Goal: Transaction & Acquisition: Purchase product/service

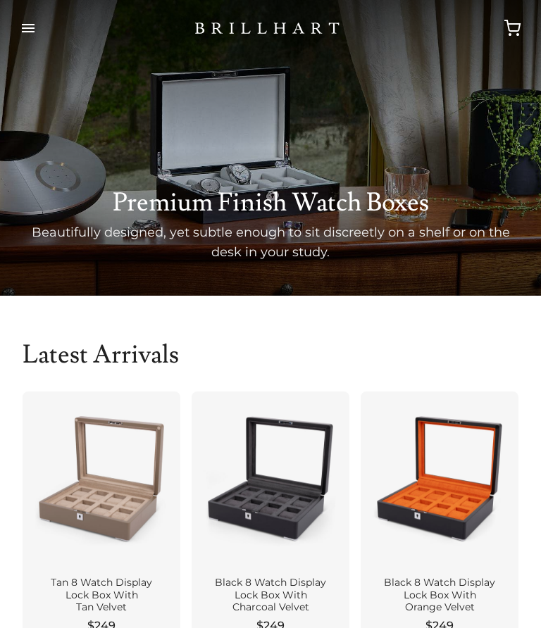
click at [33, 31] on button "button" at bounding box center [28, 27] width 34 height 39
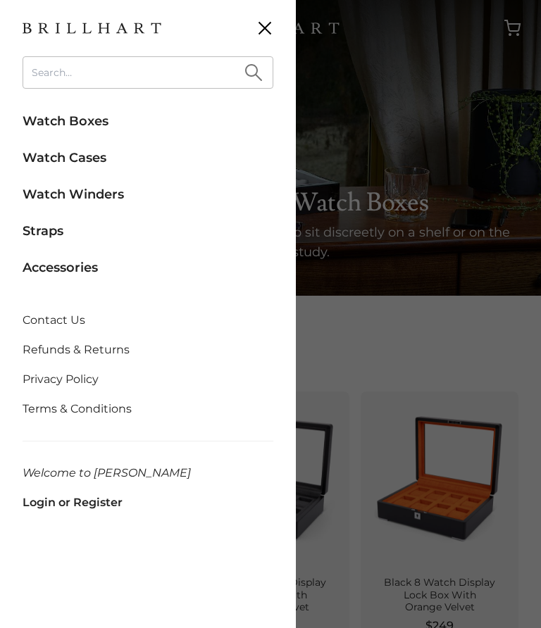
click at [55, 236] on link "Straps" at bounding box center [148, 231] width 251 height 31
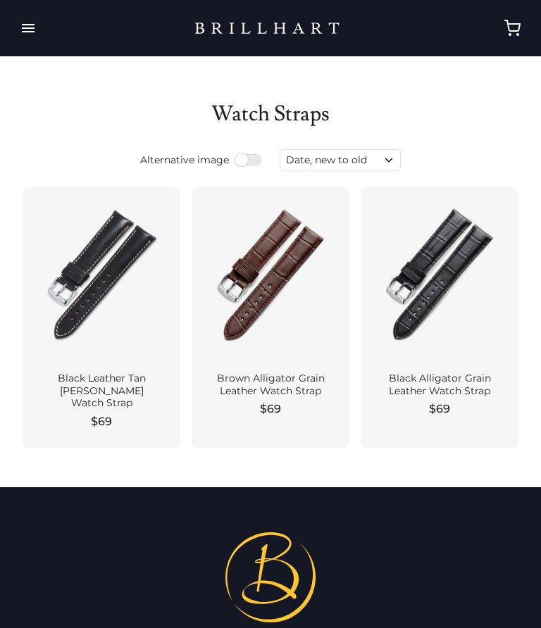
click at [38, 30] on button "button" at bounding box center [28, 27] width 34 height 39
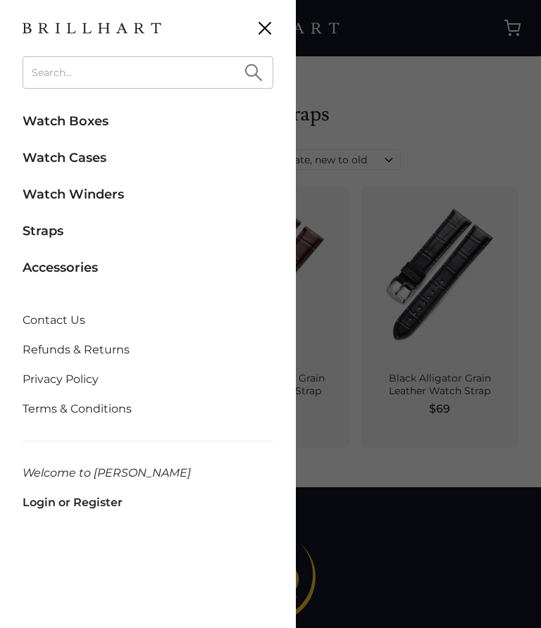
click at [90, 275] on link "Accessories" at bounding box center [148, 267] width 251 height 31
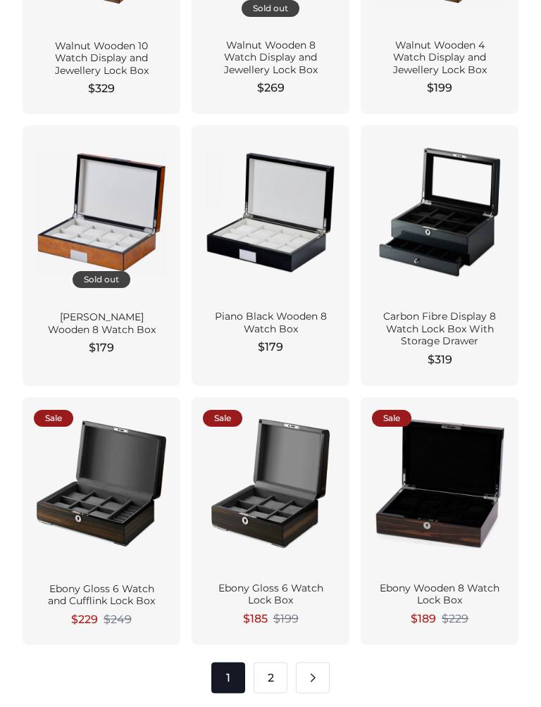
scroll to position [1667, 0]
click at [269, 628] on link "2" at bounding box center [271, 677] width 34 height 31
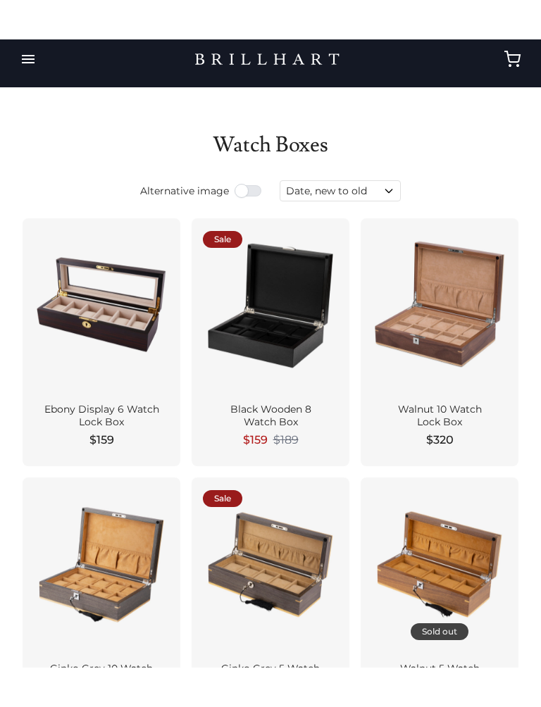
scroll to position [4, 0]
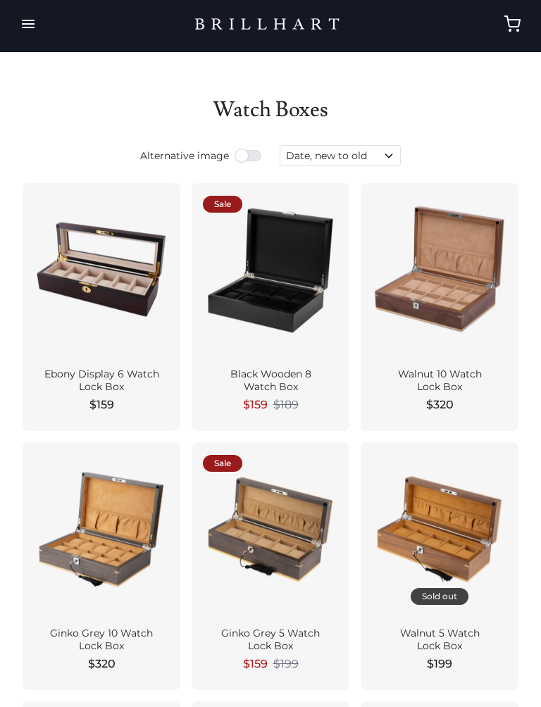
click at [450, 326] on div at bounding box center [439, 269] width 135 height 151
